Goal: Find specific page/section: Find specific page/section

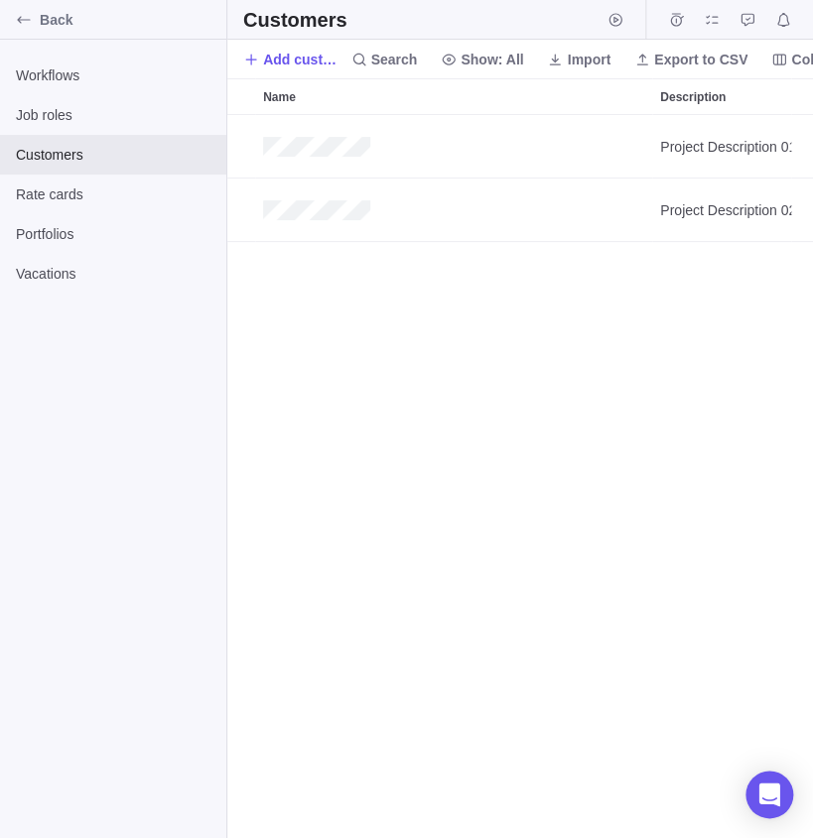
scroll to position [724, 584]
click at [801, 415] on div "Project Description 01 Project Description 02" at bounding box center [519, 476] width 585 height 723
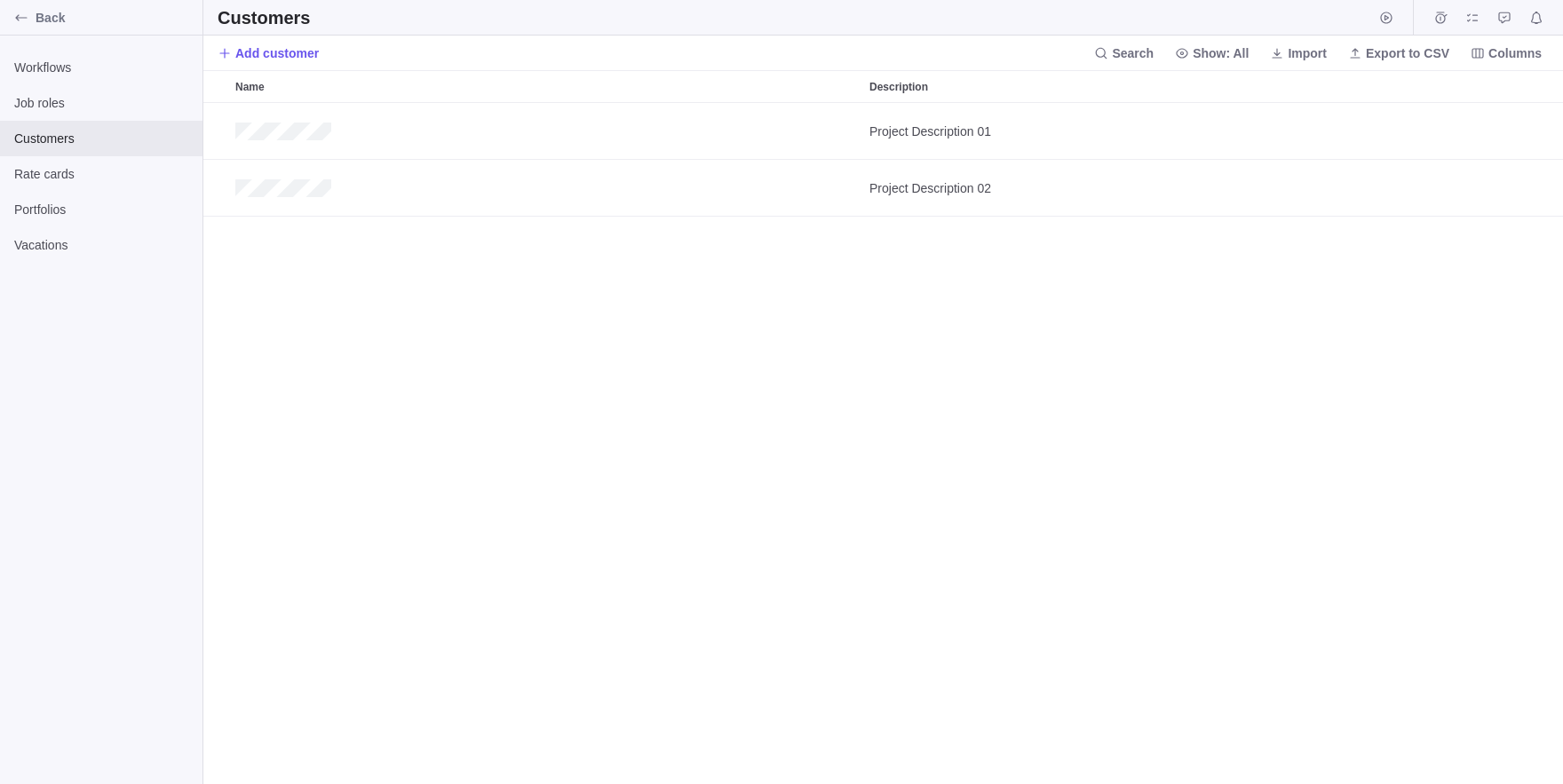
scroll to position [681, 1360]
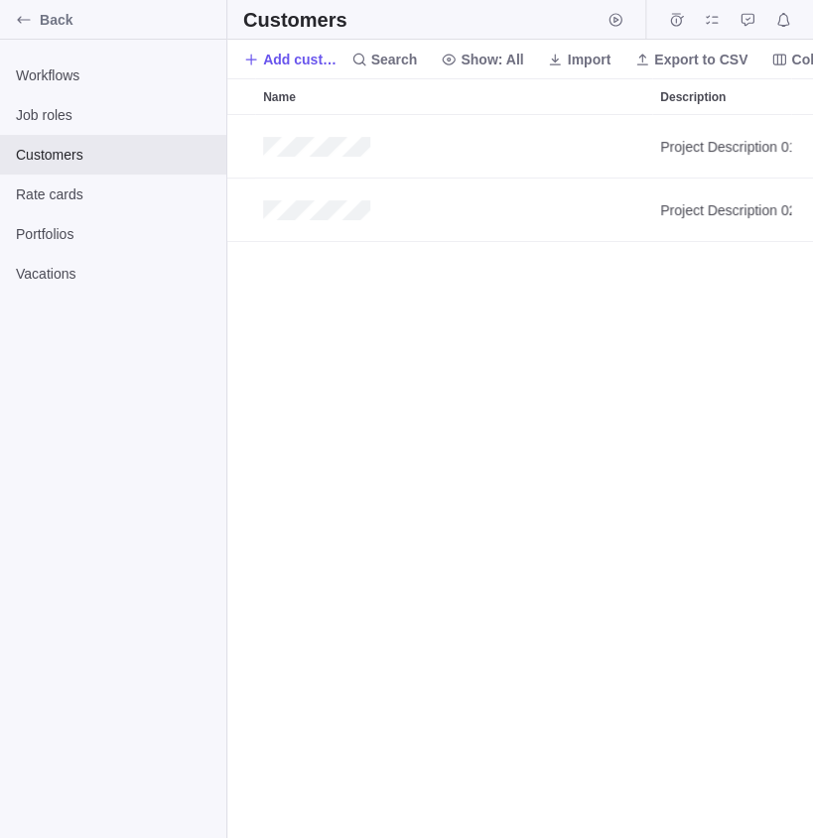
scroll to position [724, 584]
